Goal: Transaction & Acquisition: Purchase product/service

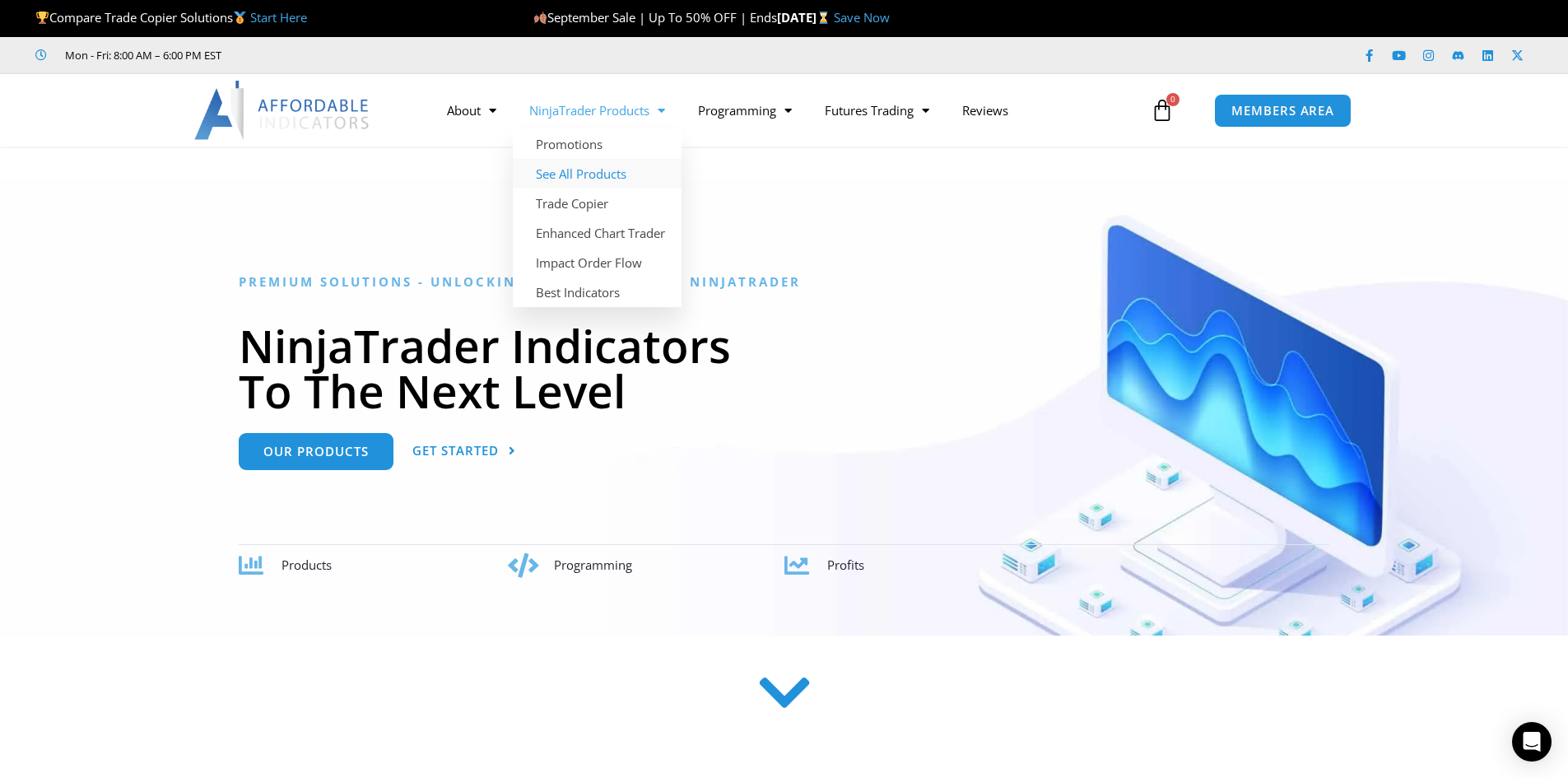
click at [587, 168] on link "See All Products" at bounding box center [596, 174] width 168 height 29
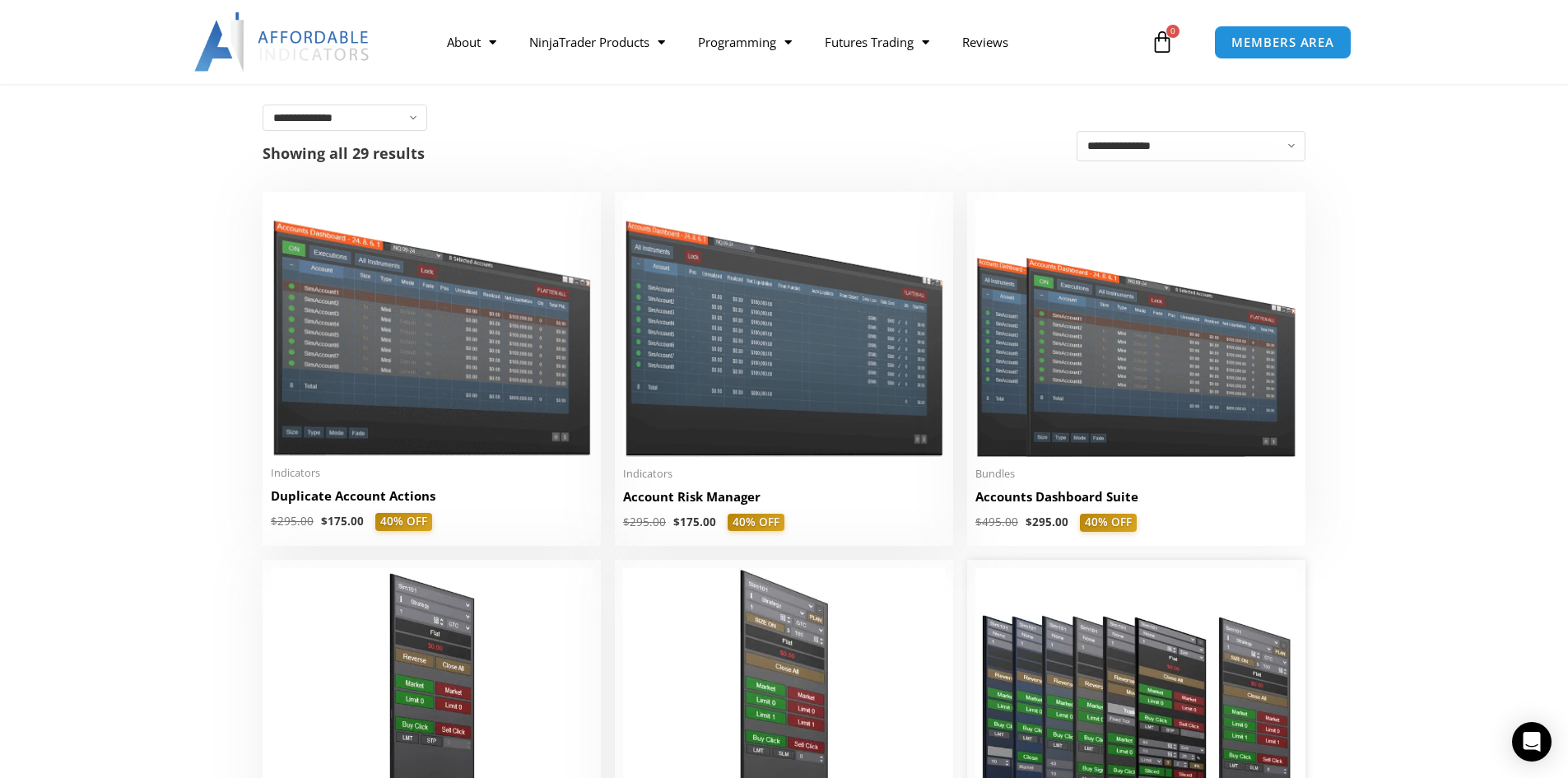
scroll to position [330, 0]
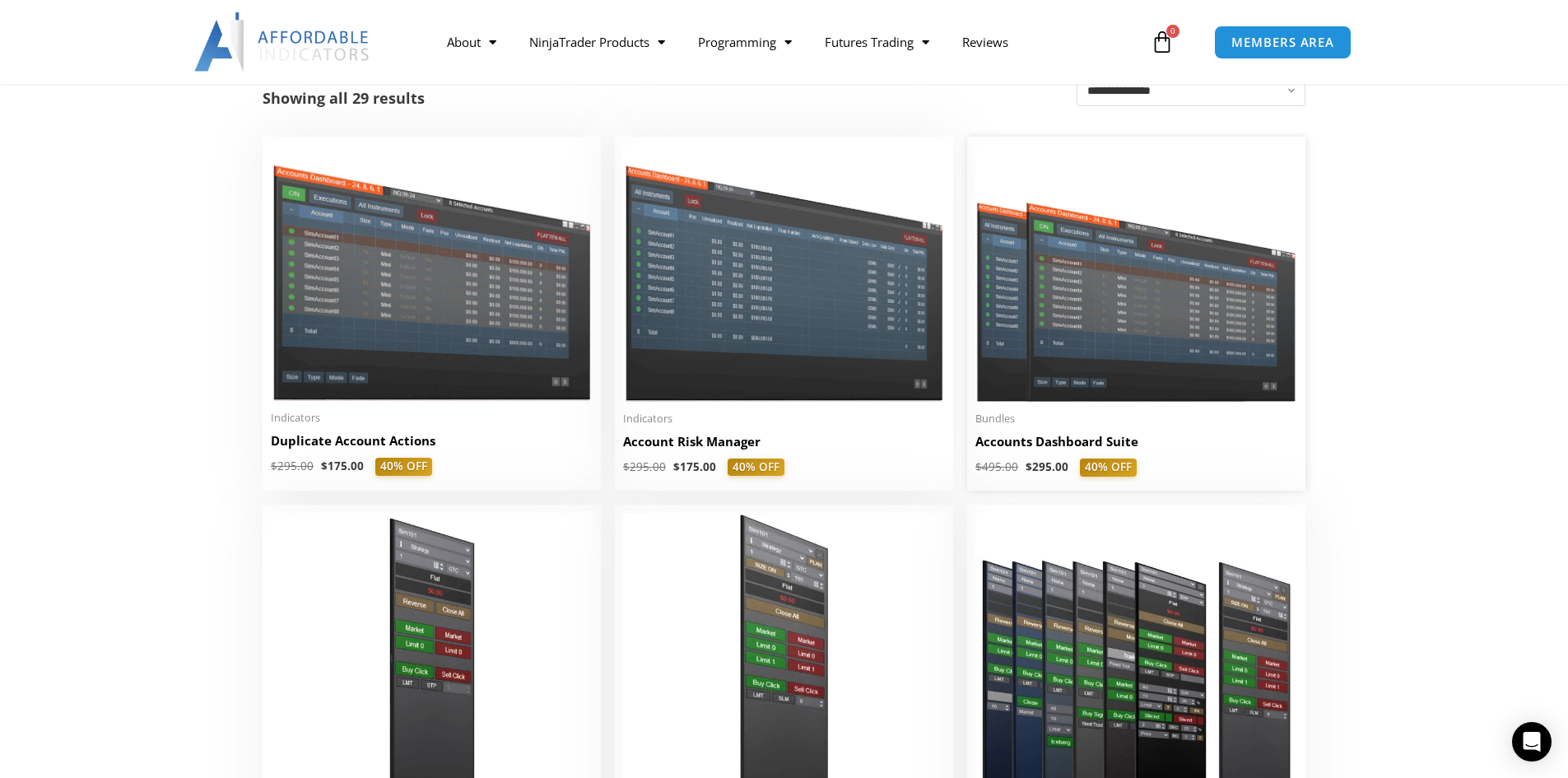
click at [1059, 445] on h2 "Accounts Dashboard Suite" at bounding box center [1136, 441] width 322 height 17
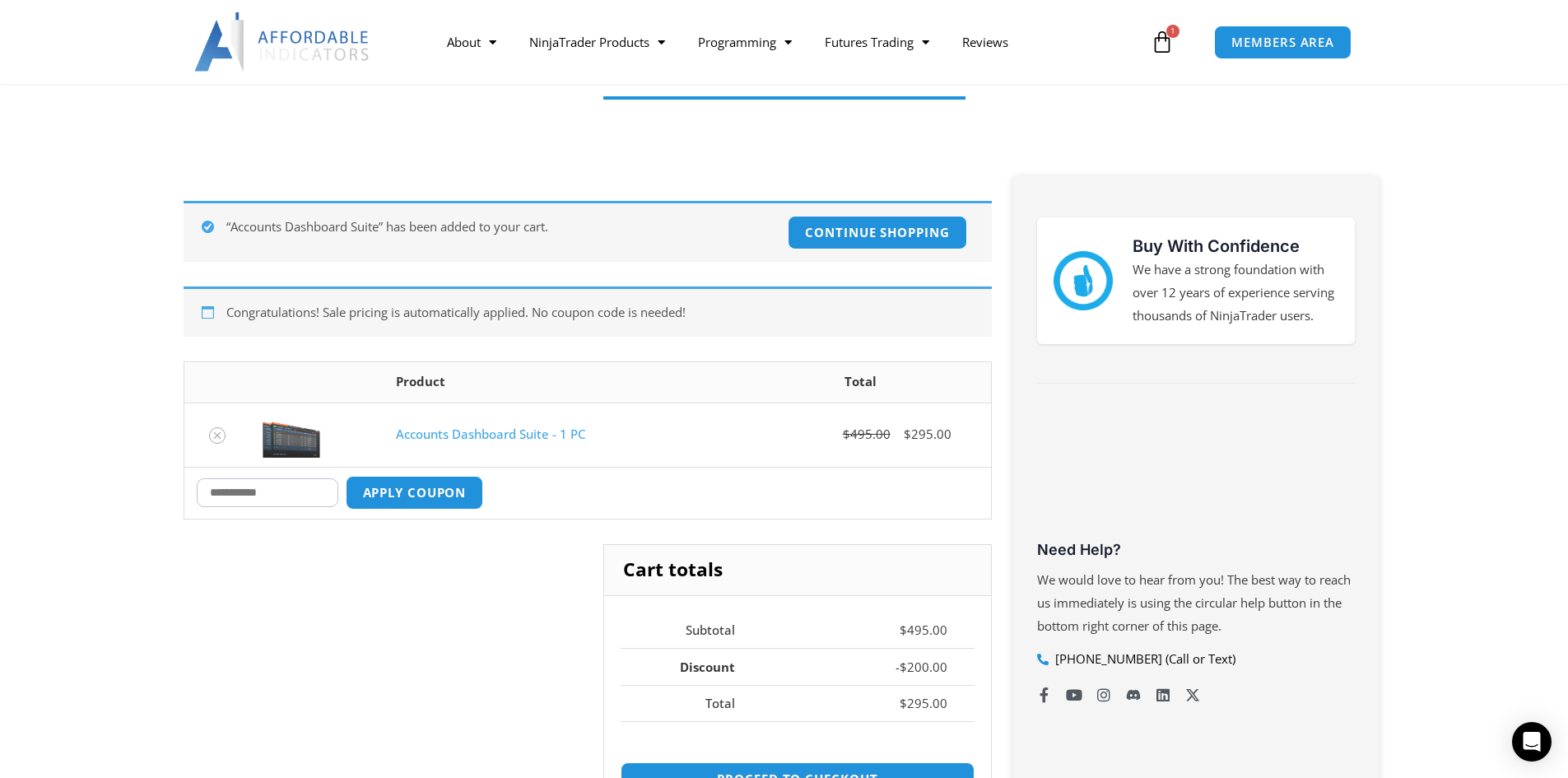
scroll to position [247, 0]
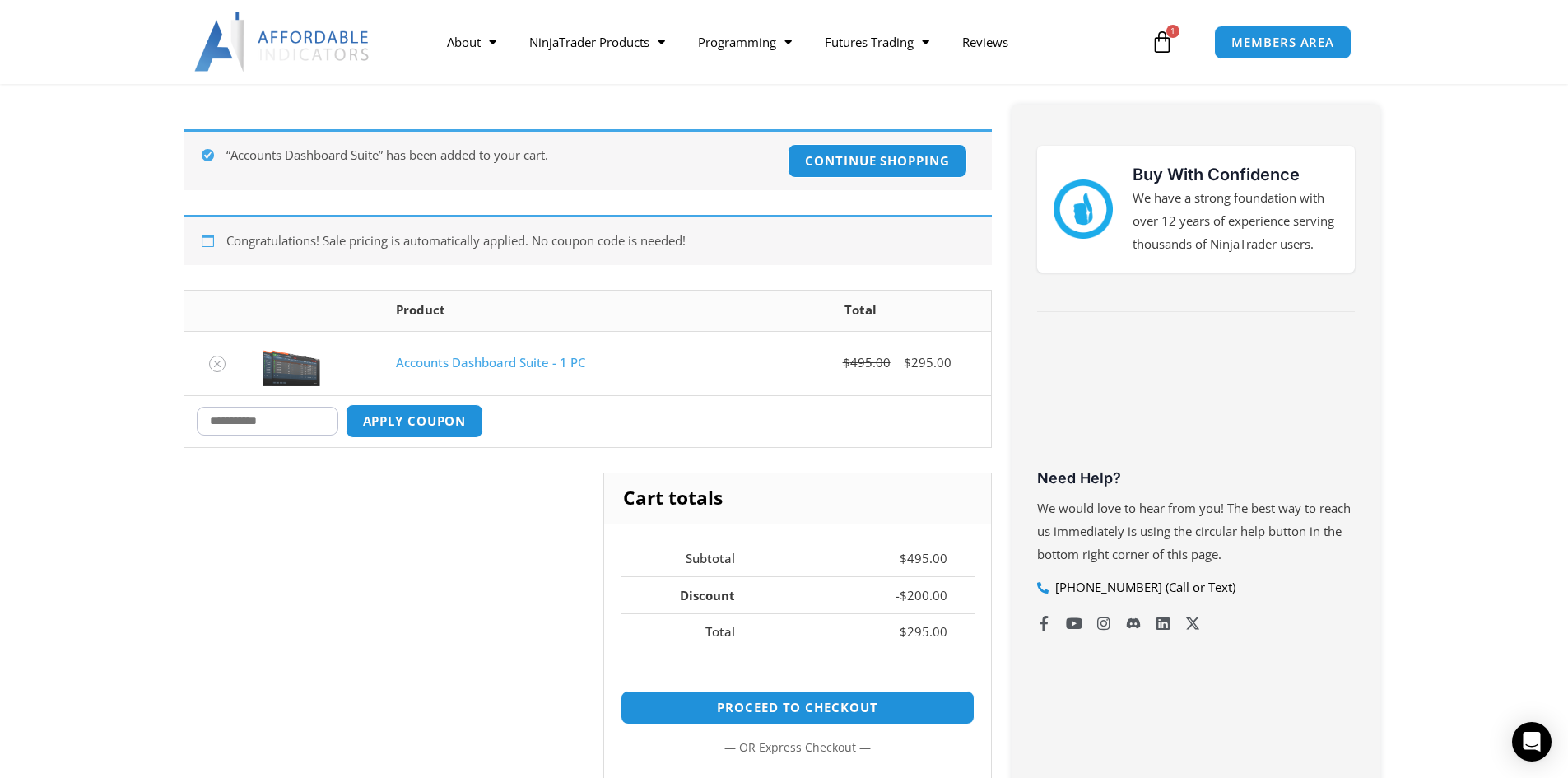
click at [274, 423] on input "Coupon:" at bounding box center [268, 421] width 142 height 29
type input "******"
click at [432, 427] on button "Apply coupon" at bounding box center [413, 421] width 144 height 35
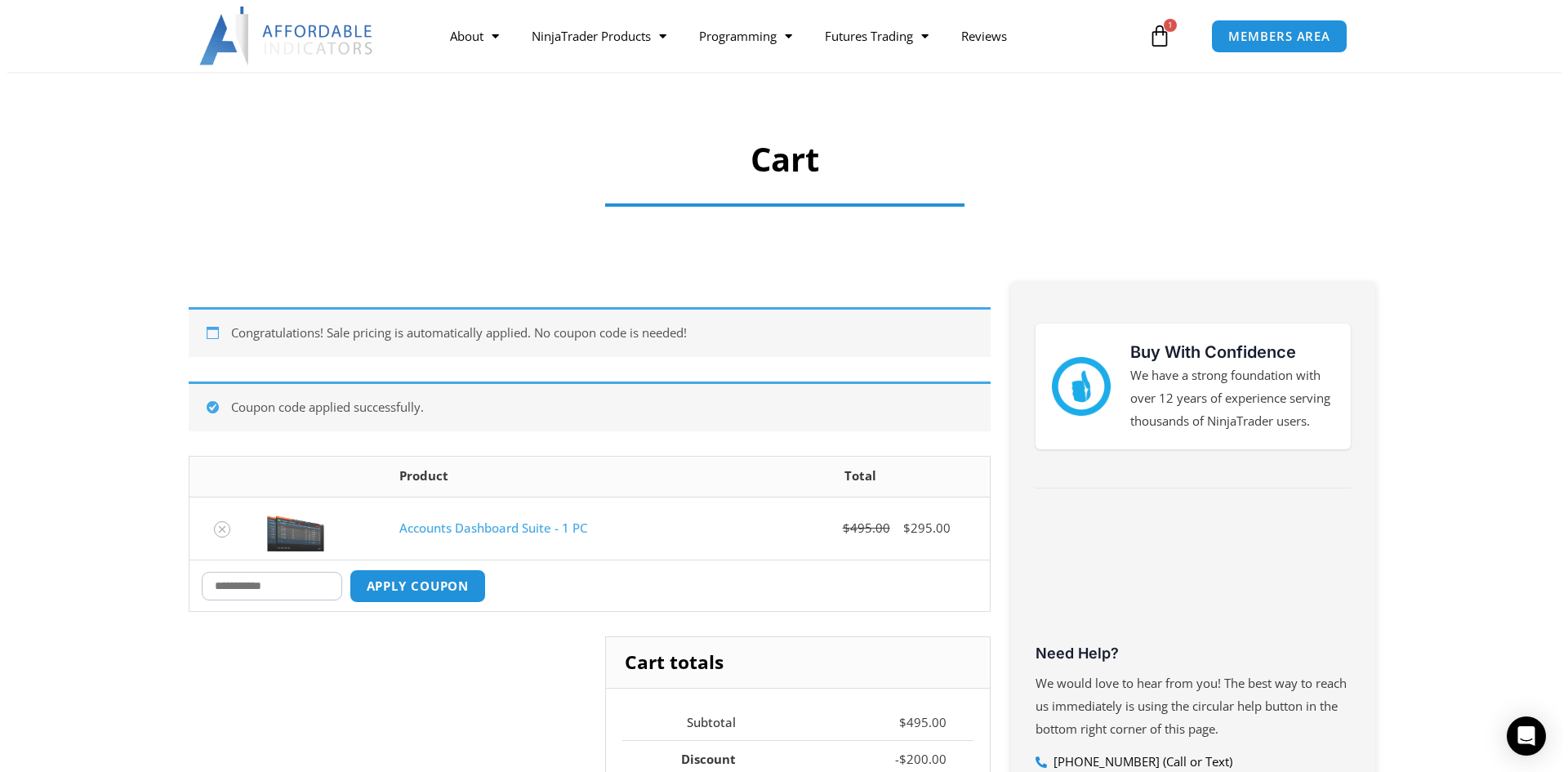
scroll to position [39, 0]
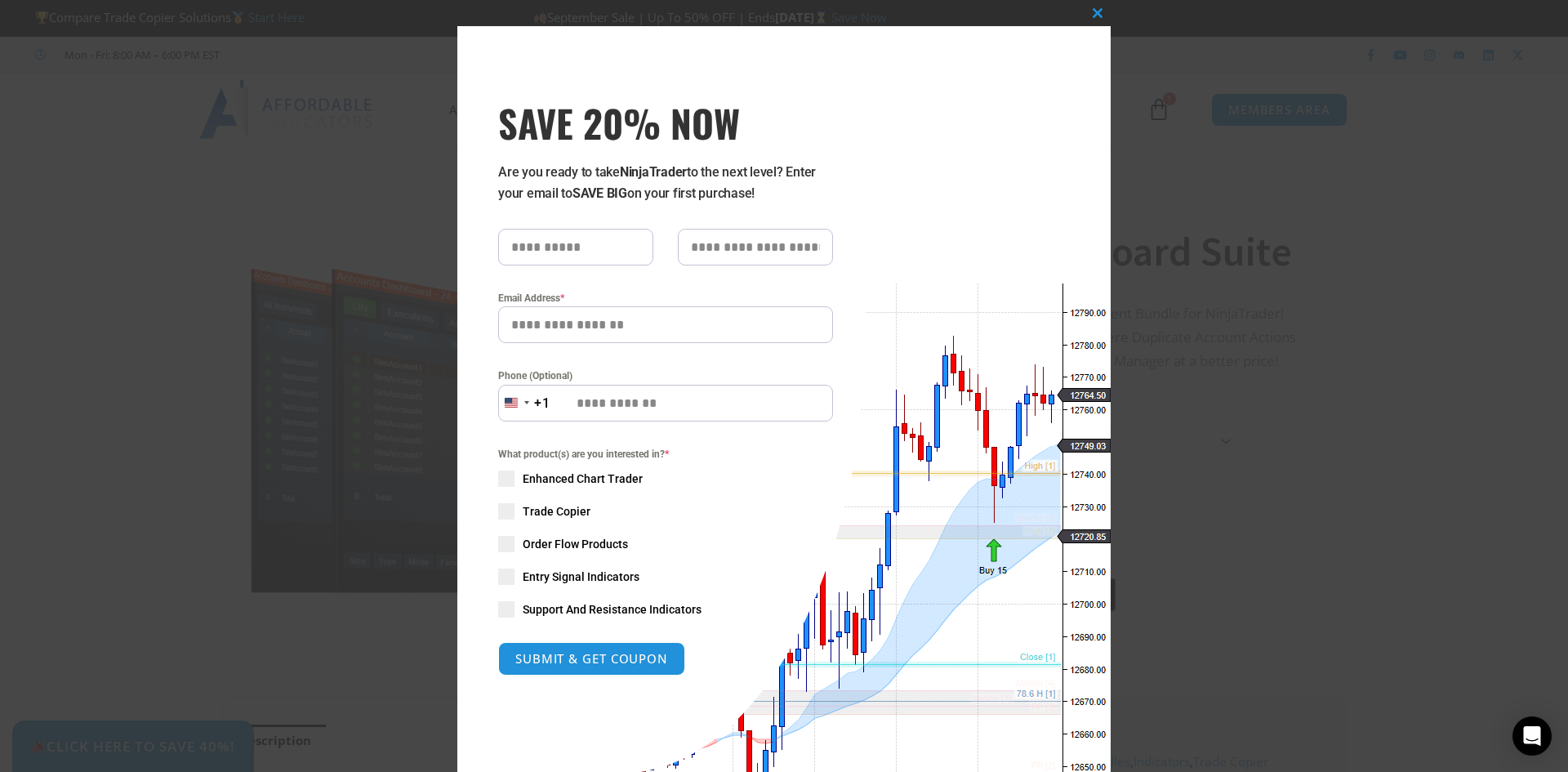
click at [581, 243] on input "text" at bounding box center [575, 247] width 155 height 37
type input "********"
type input "******"
click at [538, 336] on input "Email Address *" at bounding box center [665, 324] width 335 height 37
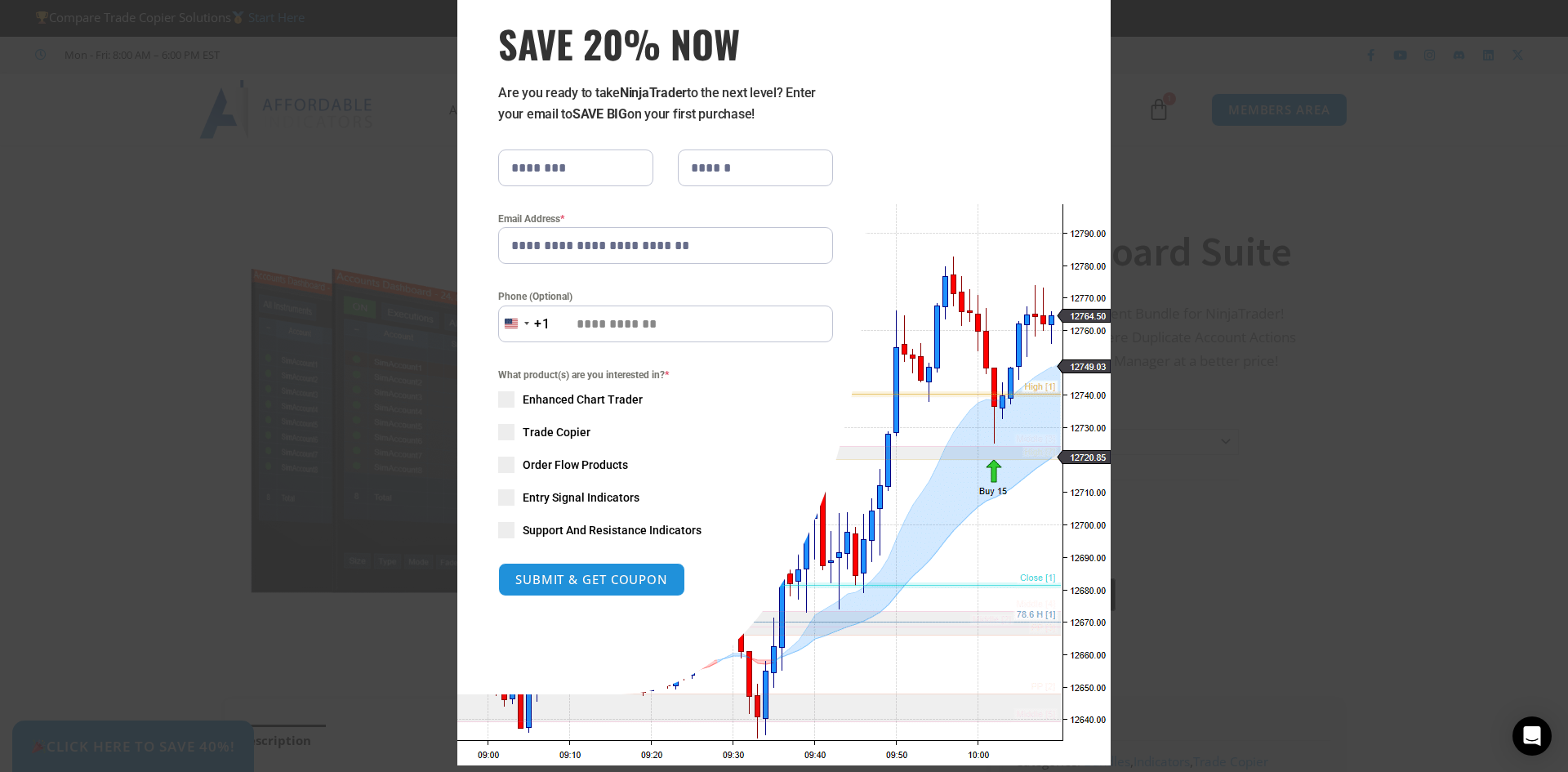
scroll to position [81, 0]
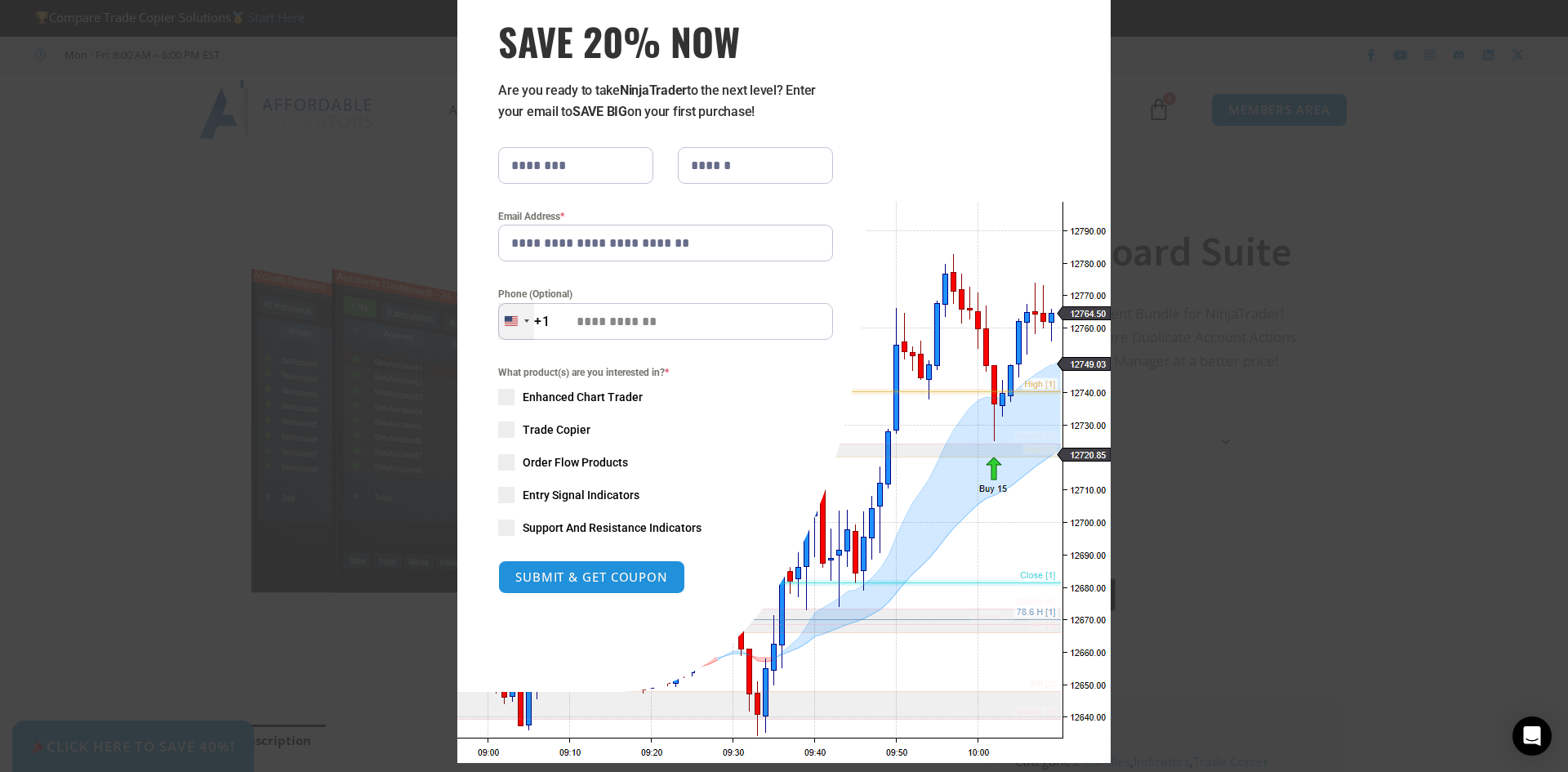
type input "**********"
click at [524, 326] on div "[GEOGRAPHIC_DATA] +1" at bounding box center [515, 322] width 36 height 37
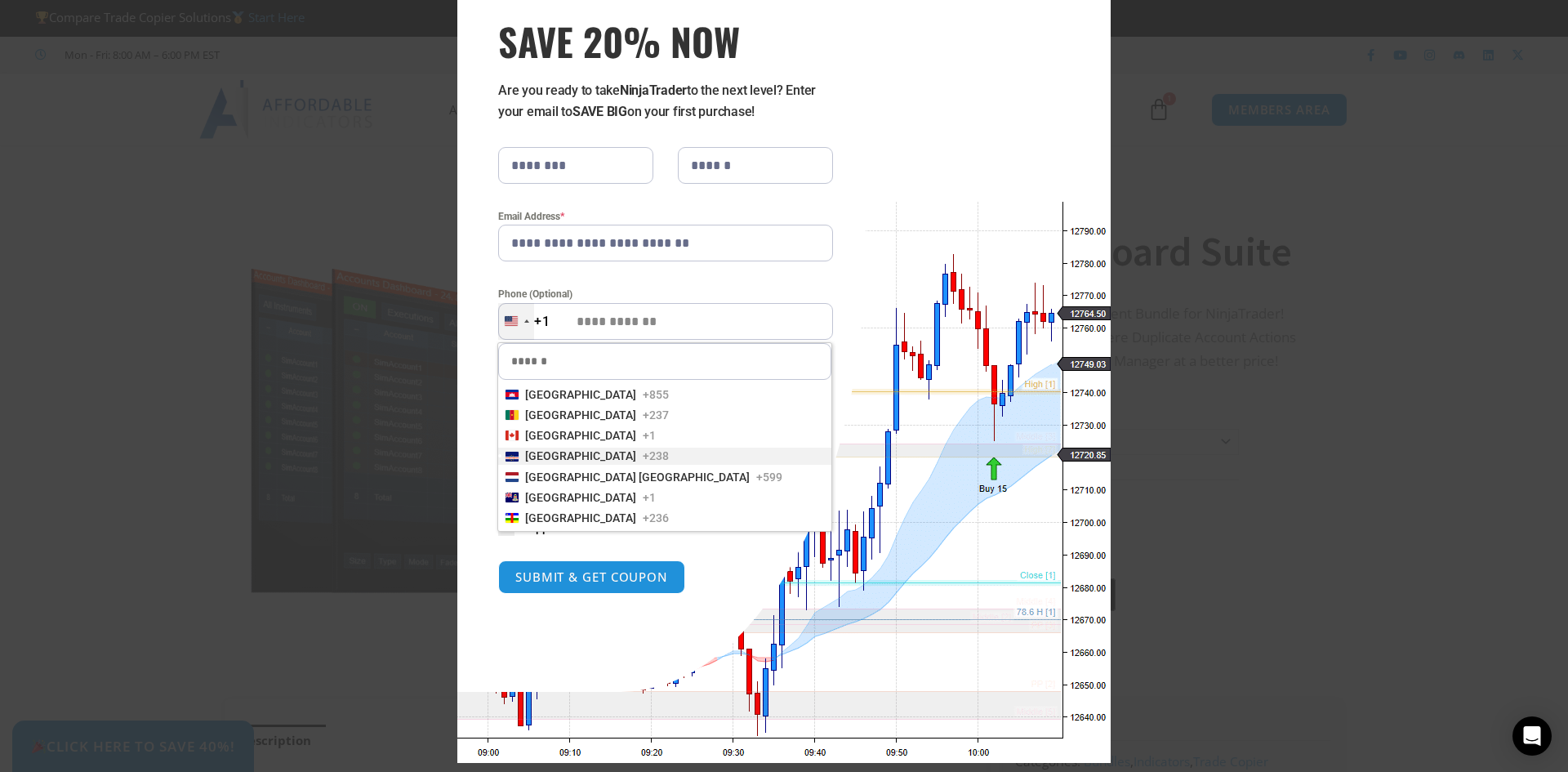
scroll to position [735, 0]
click at [544, 434] on span "[GEOGRAPHIC_DATA]" at bounding box center [581, 438] width 111 height 16
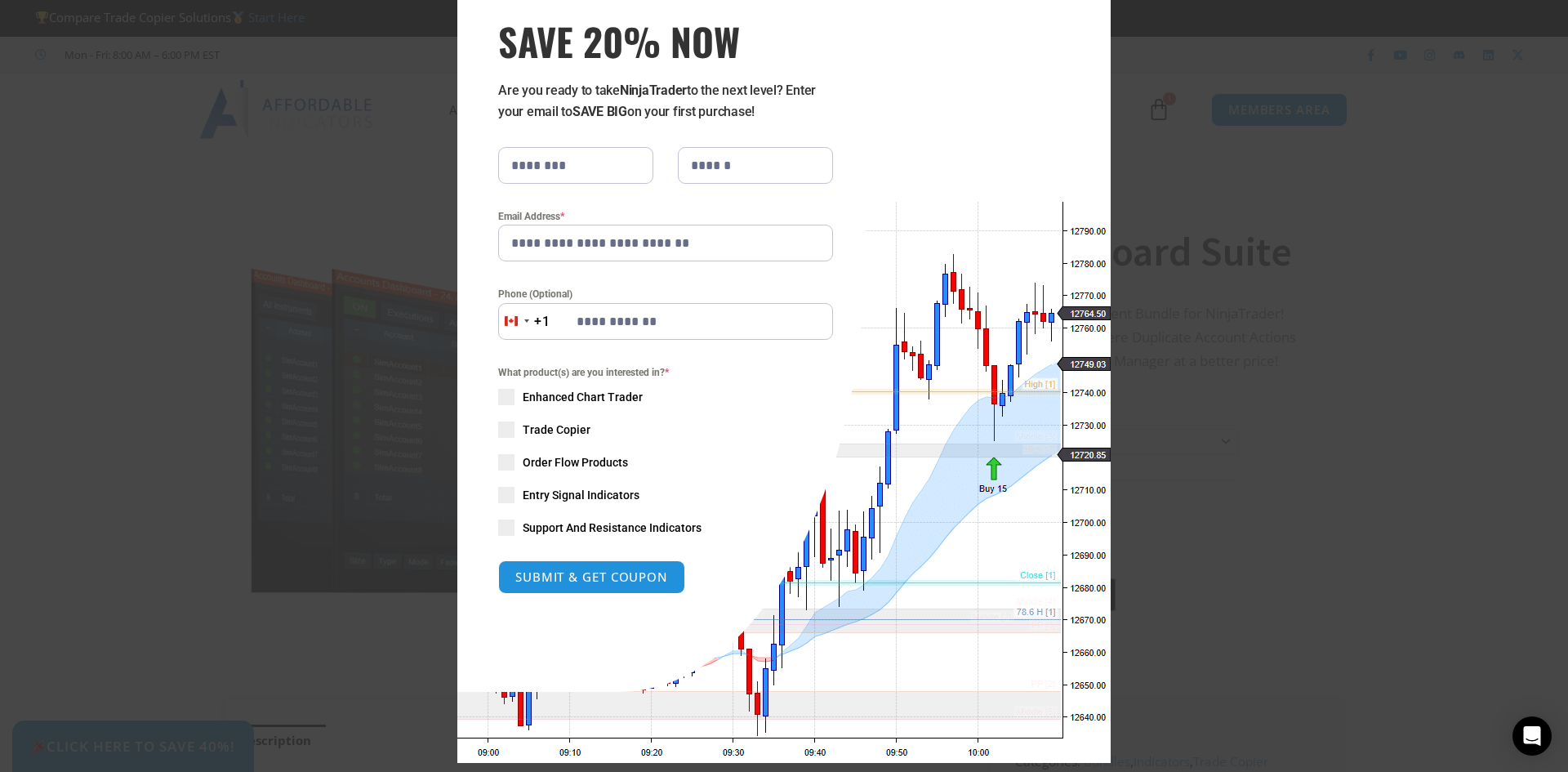
click at [510, 428] on div "What product(s) are you interested in? * Enhanced Chart Trader Trade Copier Ord…" at bounding box center [665, 450] width 335 height 172
click at [502, 437] on span at bounding box center [506, 429] width 16 height 16
click at [605, 576] on button "SUBMIT & GET COUPON" at bounding box center [592, 577] width 197 height 35
type input "**********"
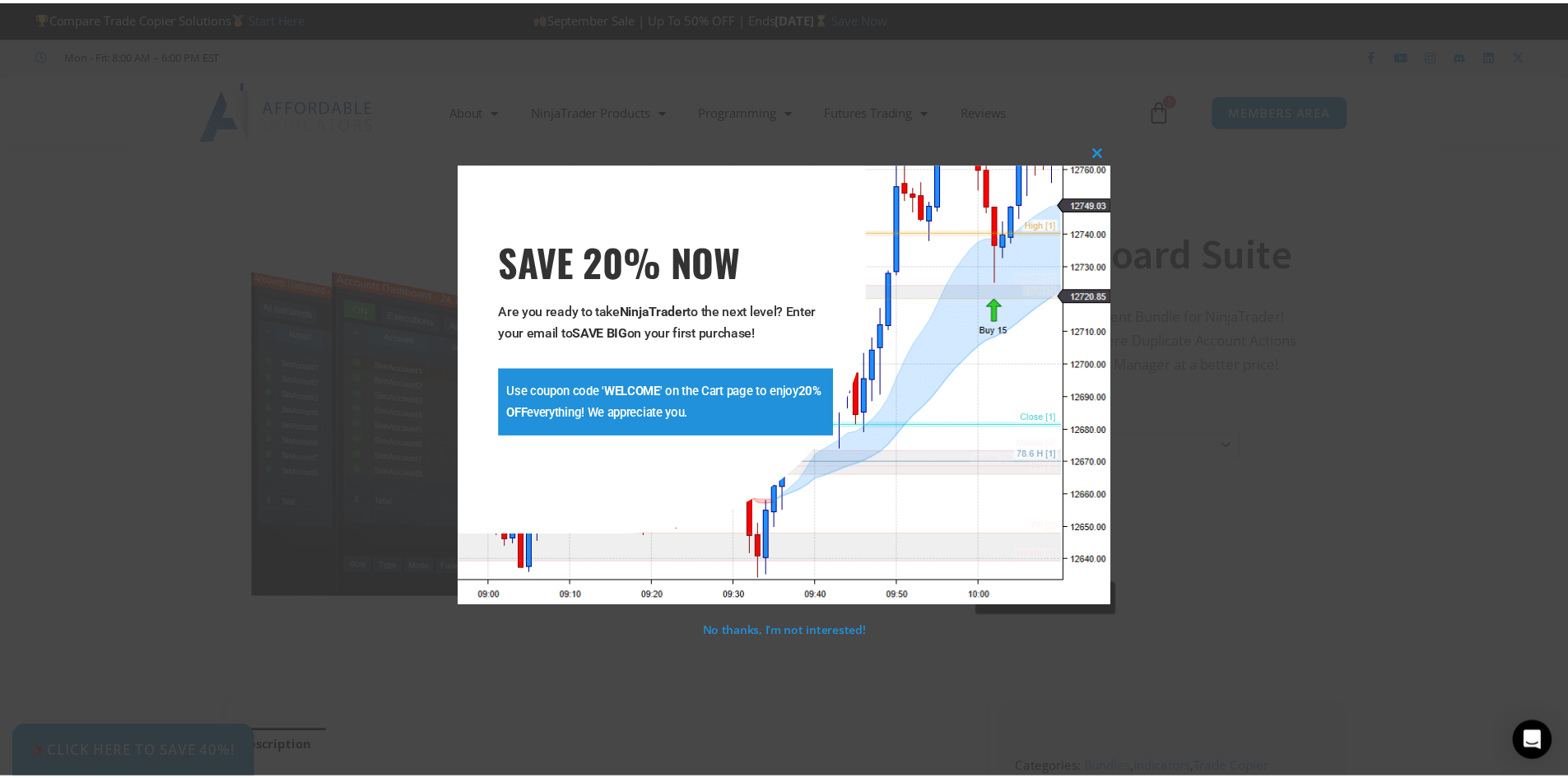
scroll to position [0, 0]
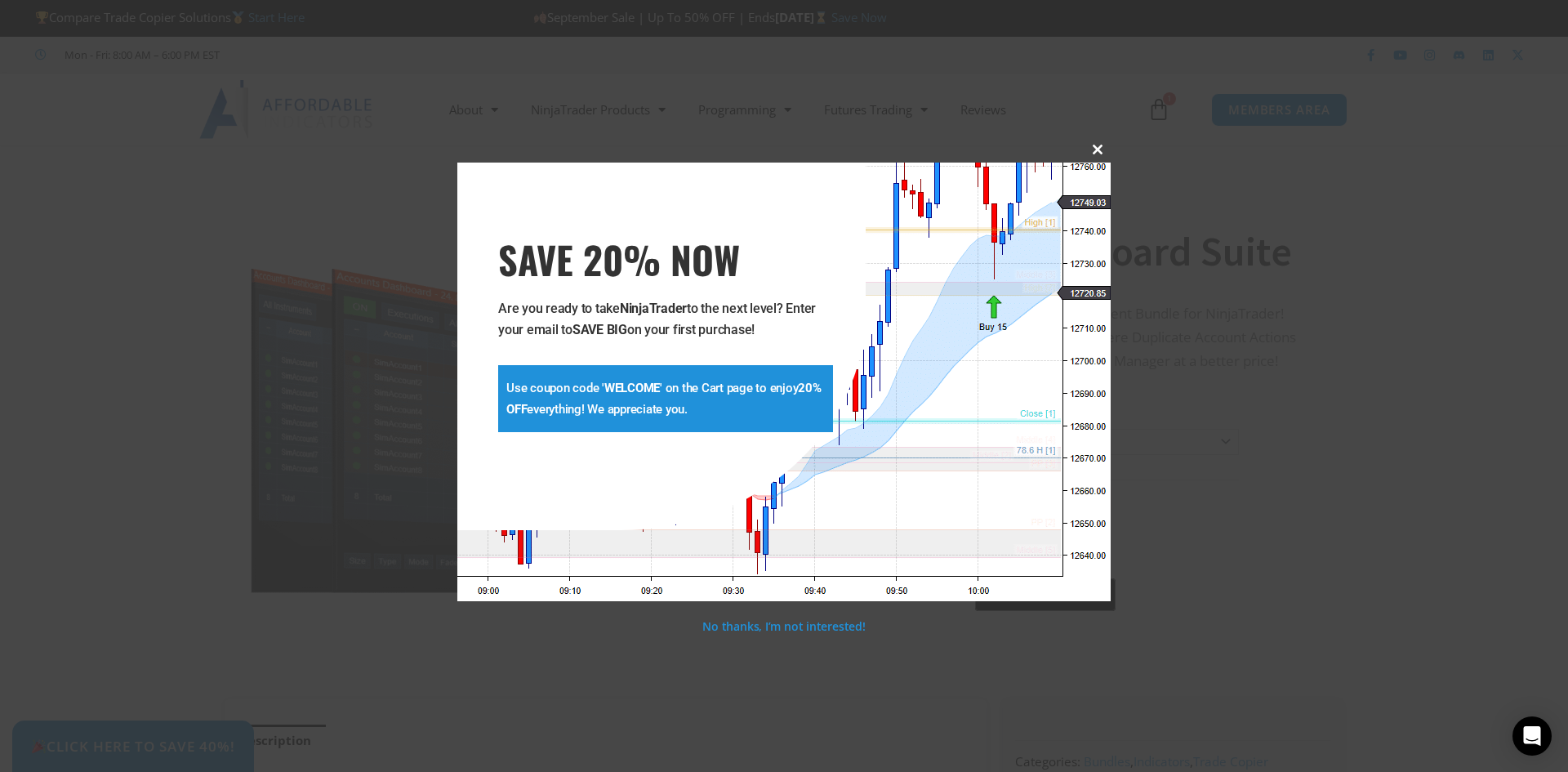
click at [1095, 150] on span at bounding box center [1098, 149] width 26 height 10
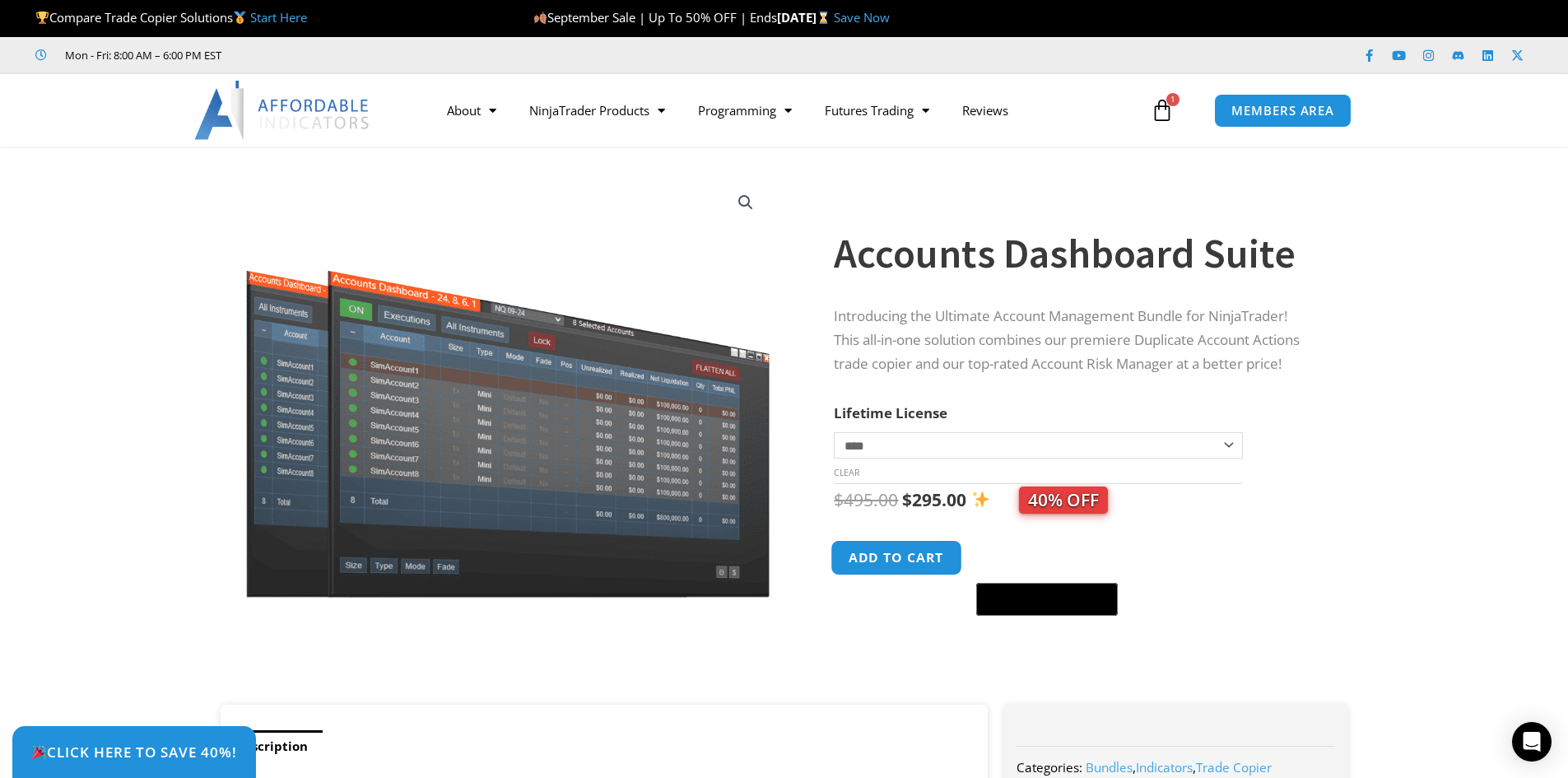
click at [908, 561] on button "Add to cart" at bounding box center [896, 558] width 132 height 35
click at [895, 561] on button "Add to cart" at bounding box center [896, 558] width 132 height 35
click at [891, 563] on button "Add to cart" at bounding box center [896, 558] width 132 height 35
click at [178, 748] on span "Click Here to save 40%!" at bounding box center [133, 751] width 226 height 16
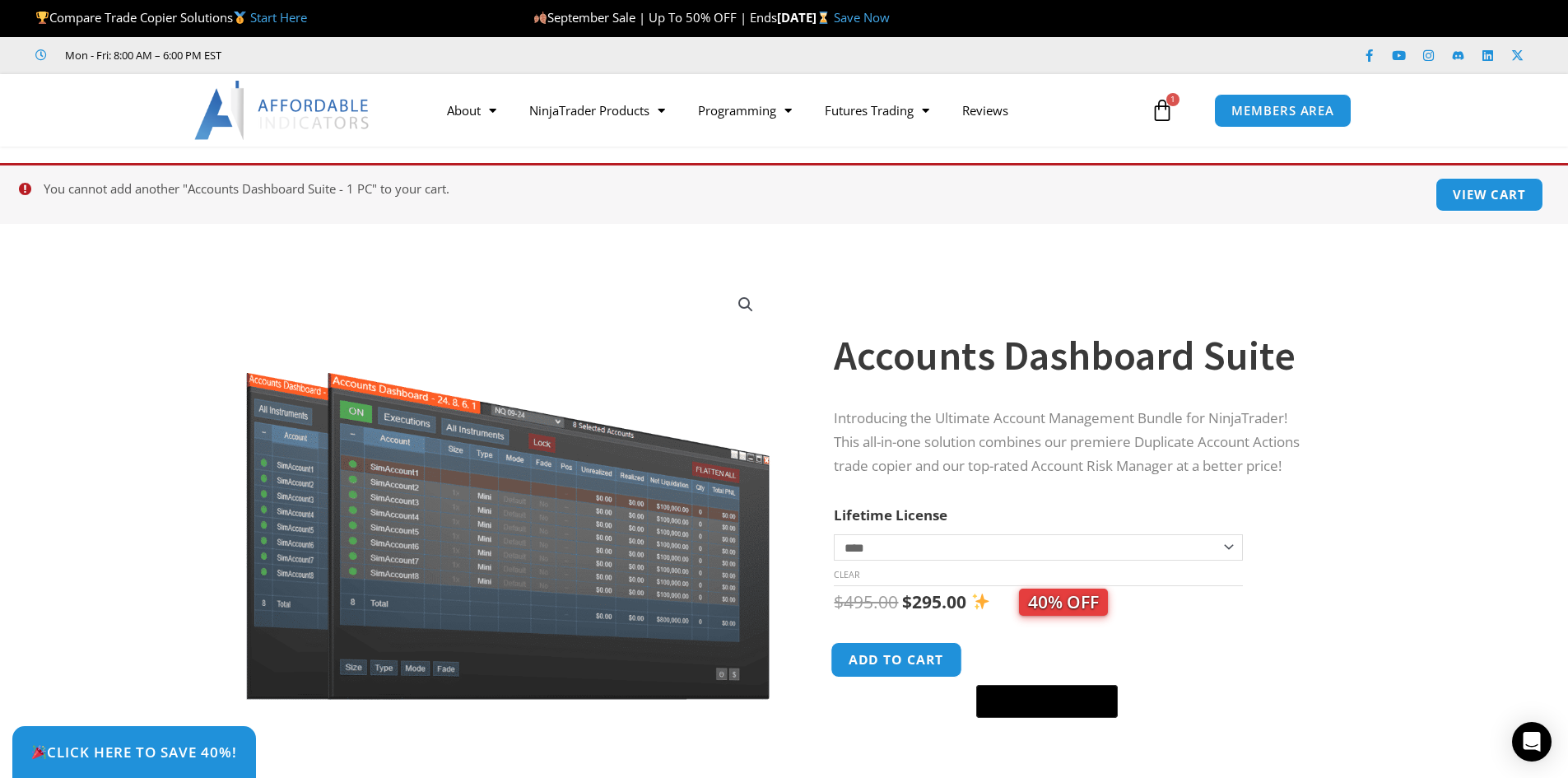
click at [914, 659] on button "Add to cart" at bounding box center [896, 660] width 132 height 35
click at [1489, 192] on link "View cart" at bounding box center [1489, 194] width 113 height 35
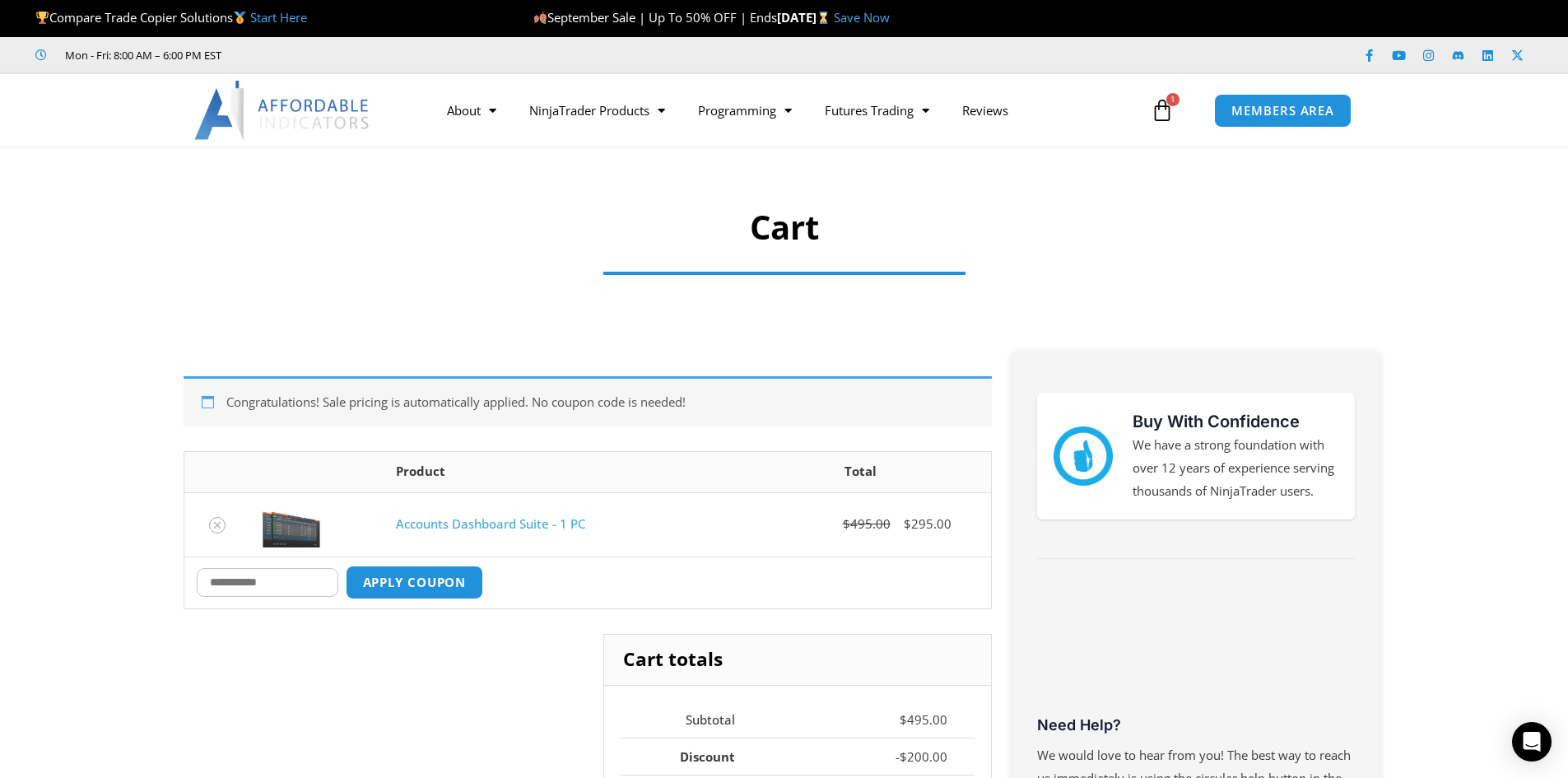
click at [289, 583] on input "Coupon:" at bounding box center [268, 582] width 142 height 29
type input "*******"
click at [424, 583] on button "Apply coupon" at bounding box center [413, 582] width 144 height 35
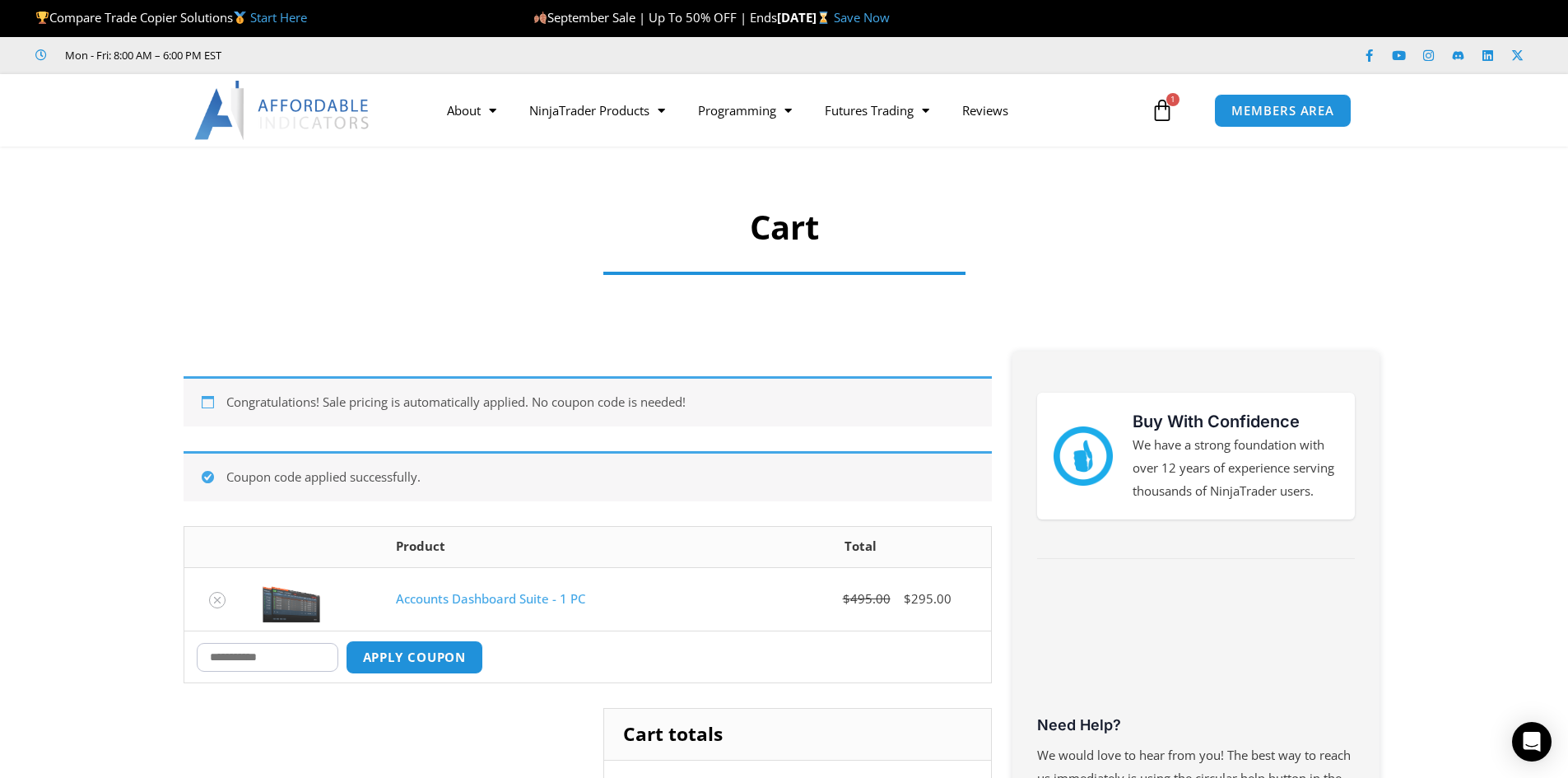
click at [1161, 111] on icon at bounding box center [1161, 110] width 23 height 23
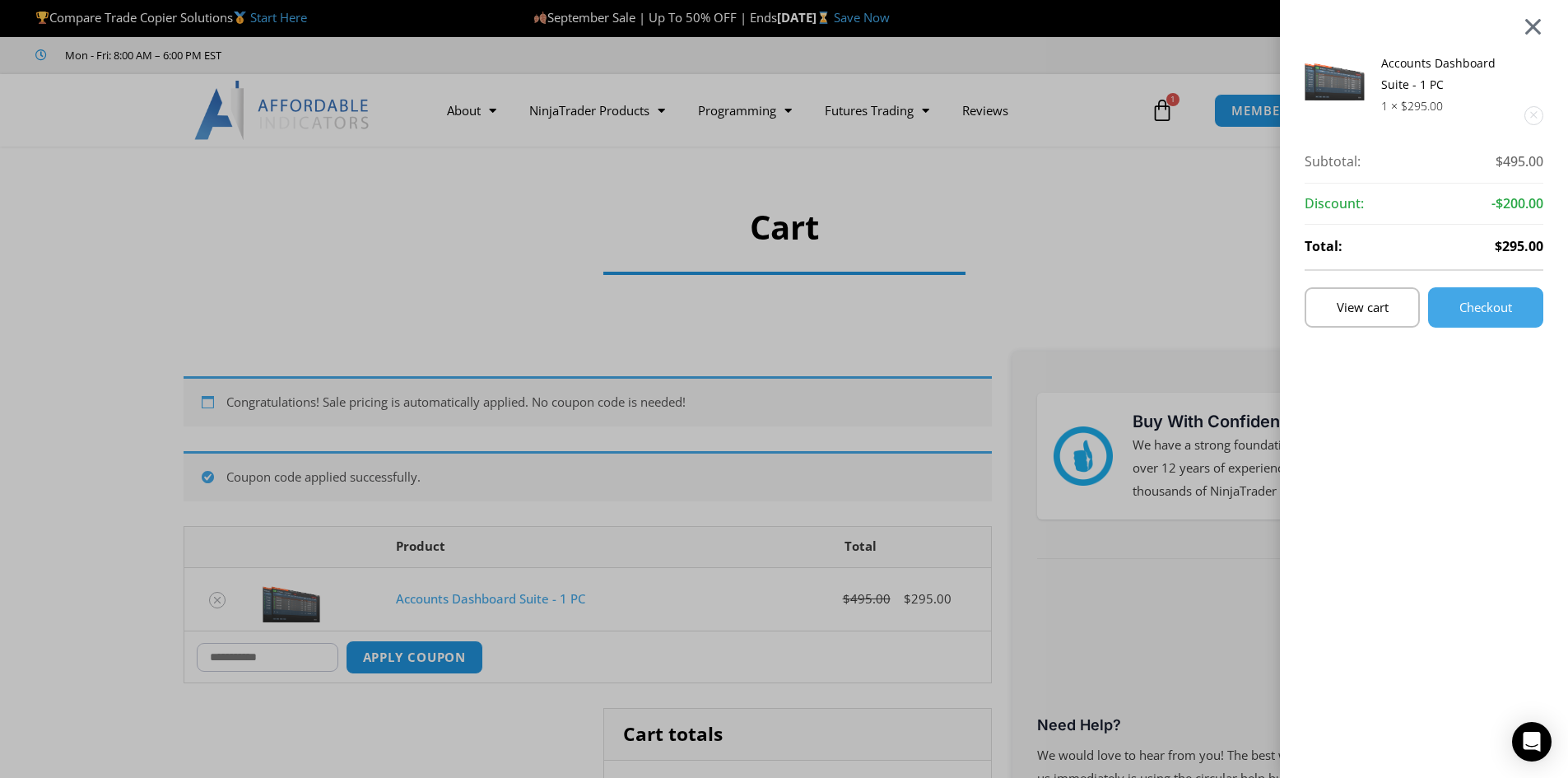
click at [1543, 27] on div at bounding box center [1532, 26] width 20 height 19
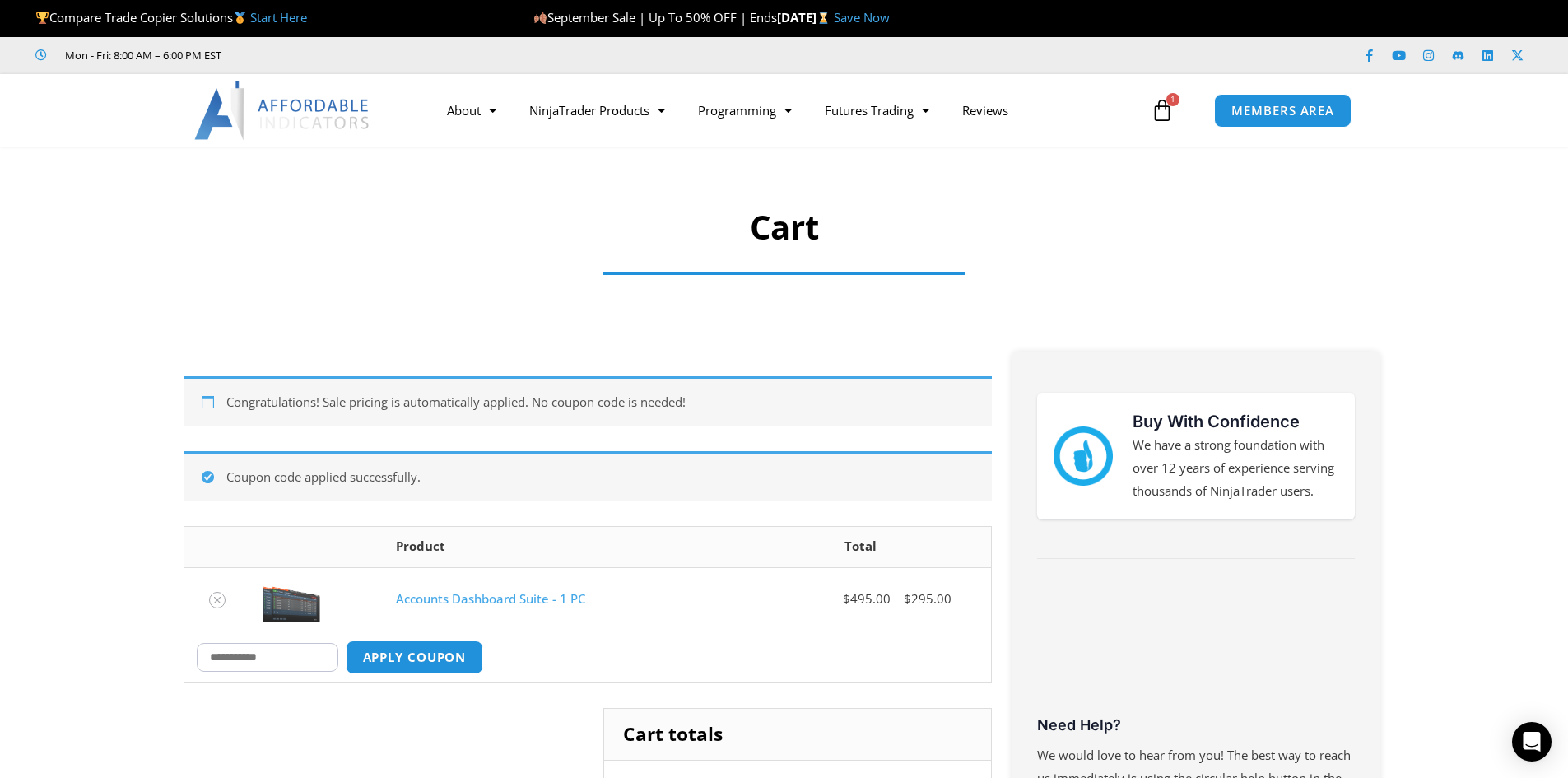
click at [1159, 104] on icon at bounding box center [1161, 110] width 23 height 23
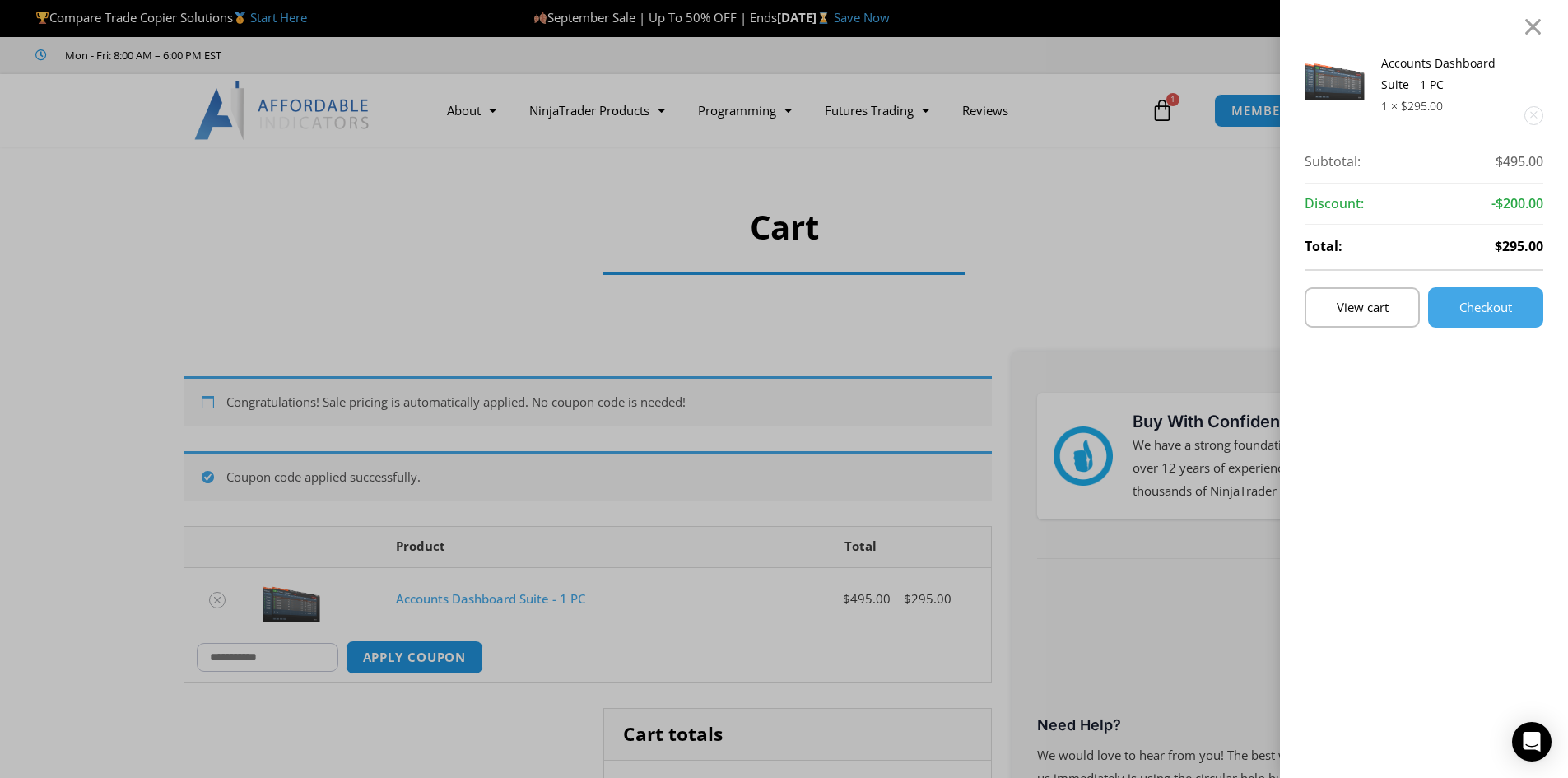
click at [1542, 116] on link "Remove this item" at bounding box center [1533, 115] width 17 height 17
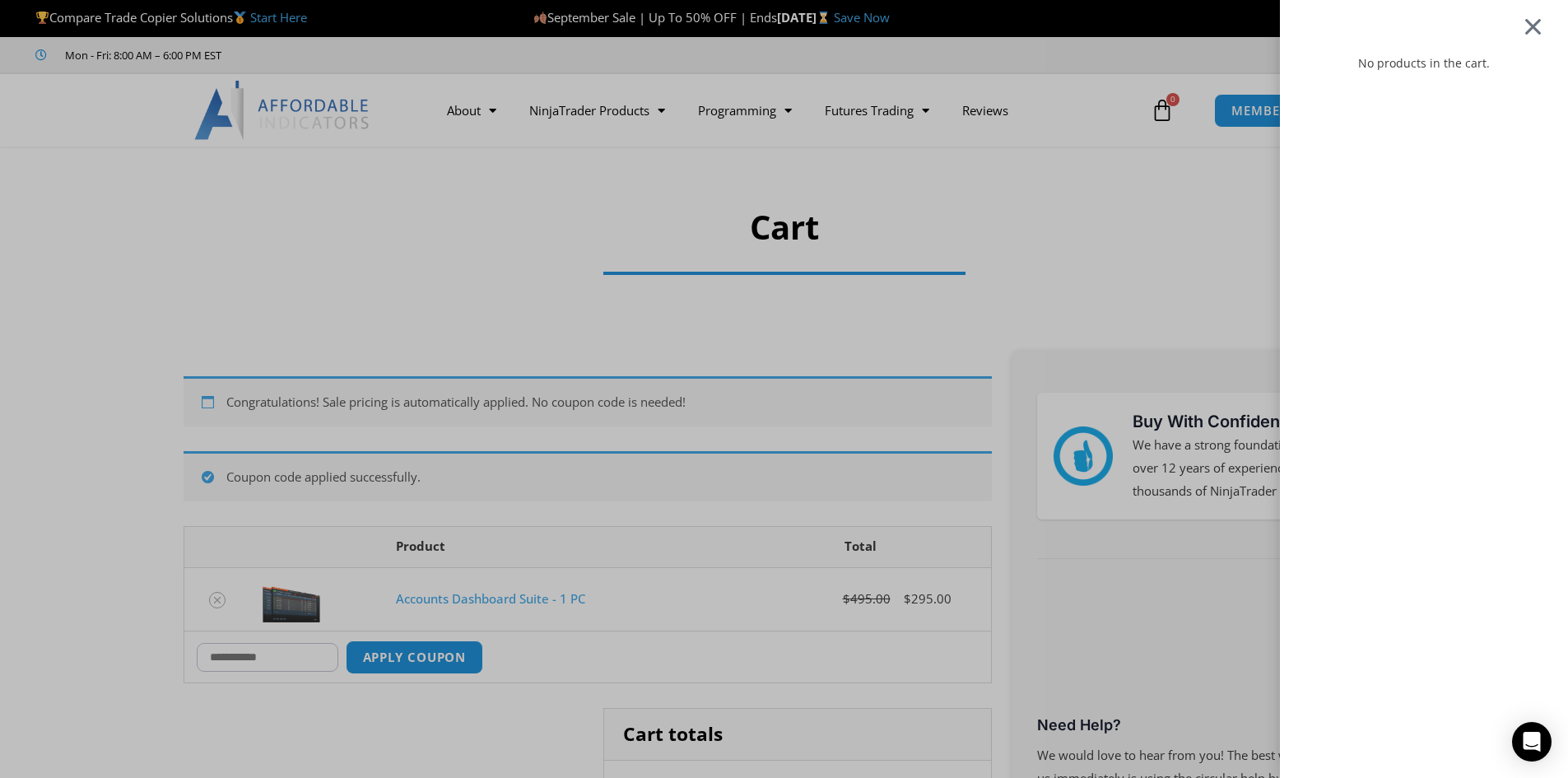
click at [1543, 28] on div at bounding box center [1532, 26] width 20 height 19
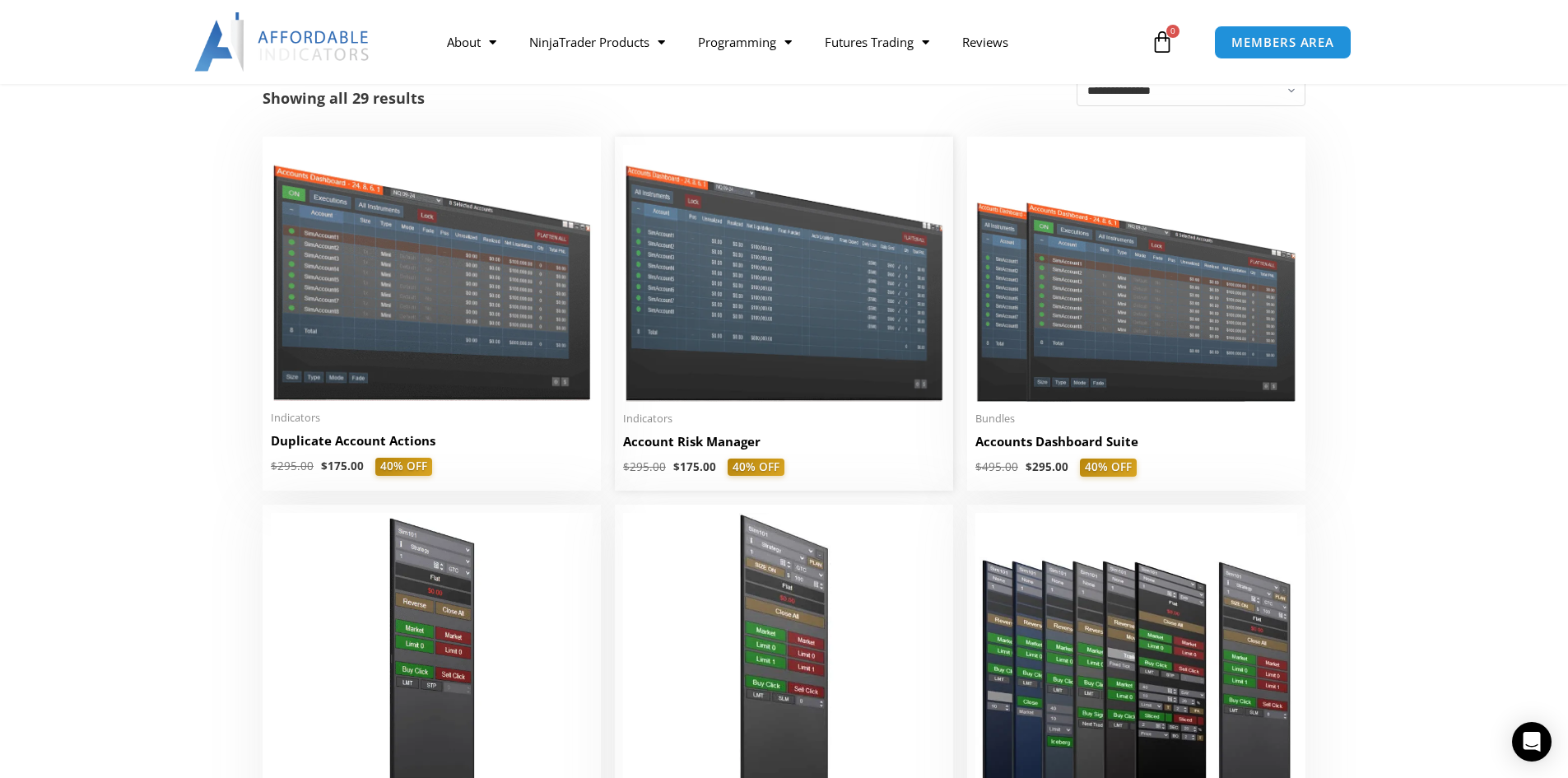
click at [686, 444] on h2 "Account Risk Manager" at bounding box center [784, 441] width 322 height 17
